Goal: Navigation & Orientation: Find specific page/section

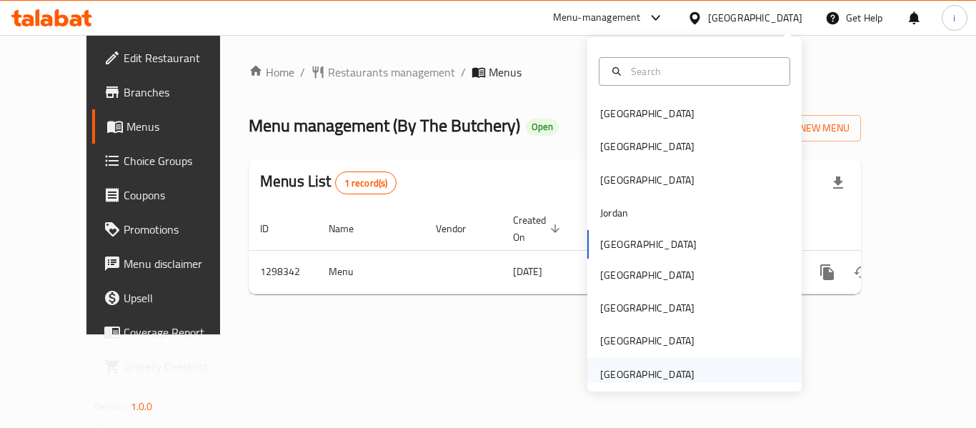
click at [611, 377] on div "[GEOGRAPHIC_DATA]" at bounding box center [647, 374] width 94 height 16
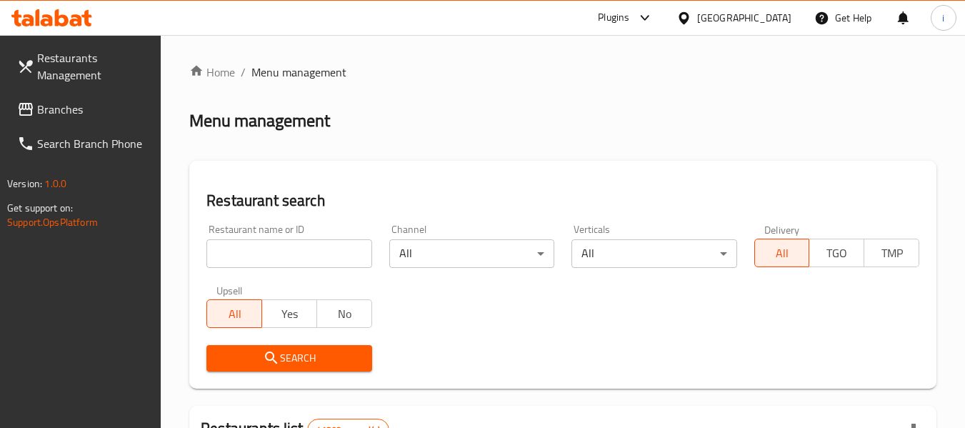
click at [79, 105] on span "Branches" at bounding box center [93, 109] width 113 height 17
